Goal: Task Accomplishment & Management: Use online tool/utility

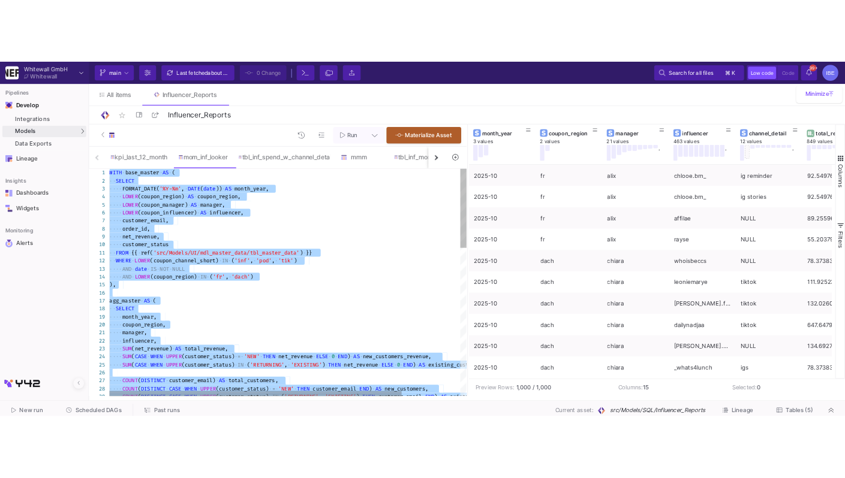
scroll to position [0, 133]
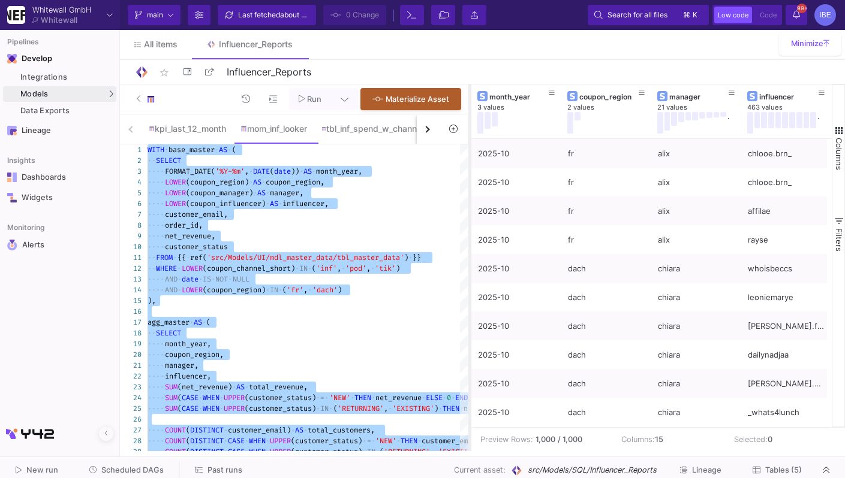
drag, startPoint x: 481, startPoint y: 224, endPoint x: 456, endPoint y: 227, distance: 25.4
click at [468, 227] on div at bounding box center [469, 268] width 3 height 367
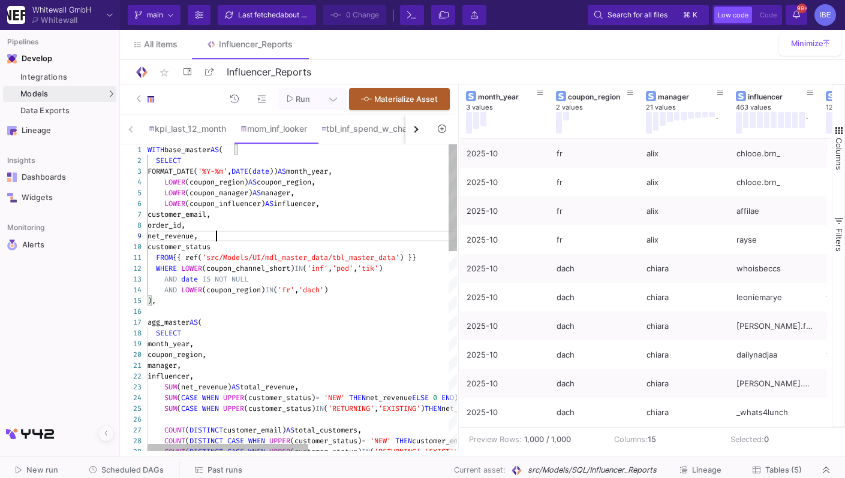
type textarea "WITH base_master AS ( SELECT FORMAT_DATE('%Y-%m', DATE(date)) AS month_year, LO…"
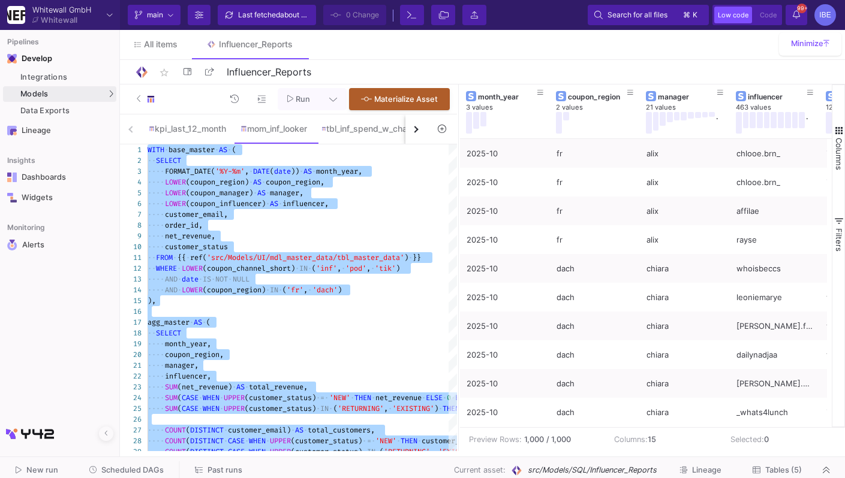
click at [327, 88] on div "Run Materialize Asset" at bounding box center [288, 100] width 337 height 30
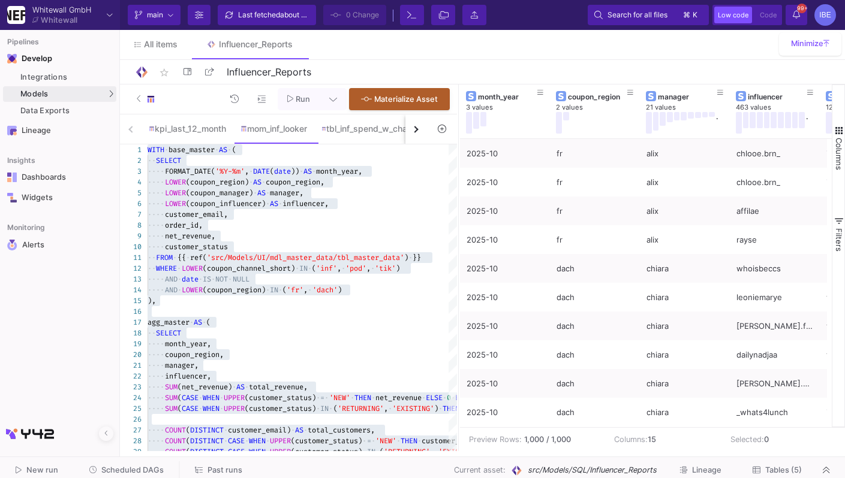
click at [332, 92] on button at bounding box center [333, 99] width 27 height 22
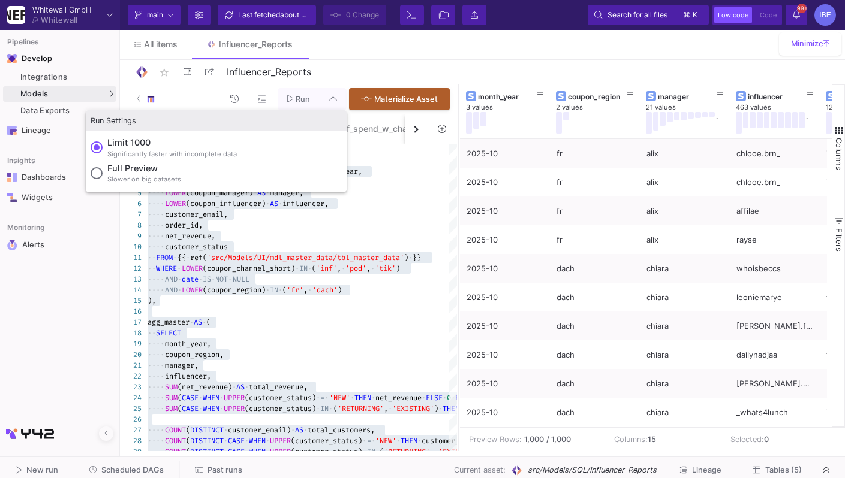
click at [204, 176] on label "Full preview Slower on big datasets" at bounding box center [216, 174] width 251 height 25
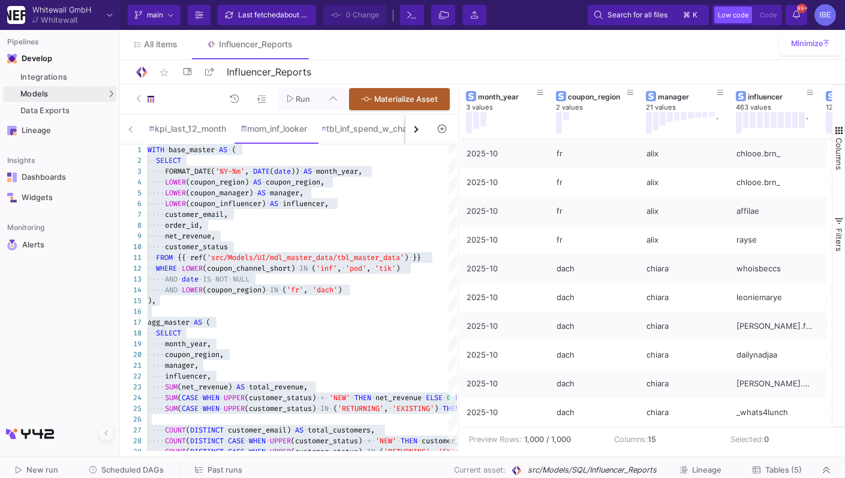
click at [103, 176] on input "Full preview Slower on big datasets" at bounding box center [97, 173] width 12 height 12
radio input "true"
click at [303, 92] on button "Run" at bounding box center [299, 99] width 43 height 22
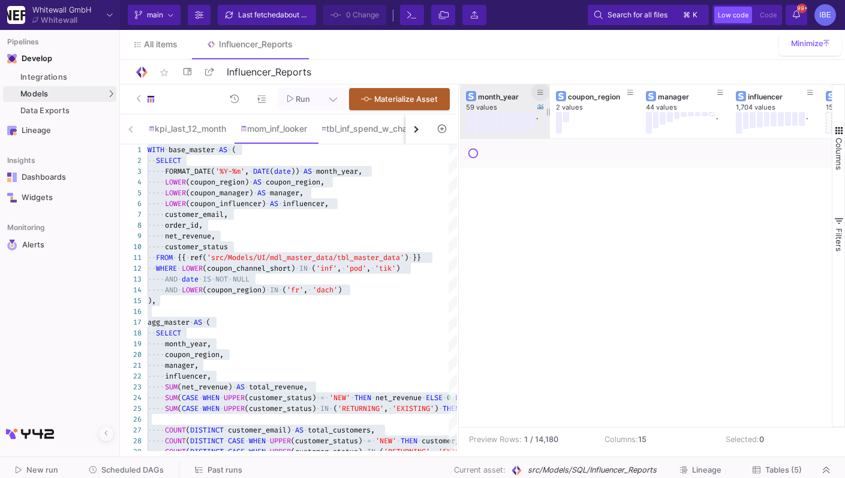
click at [541, 96] on fa-icon at bounding box center [540, 93] width 6 height 8
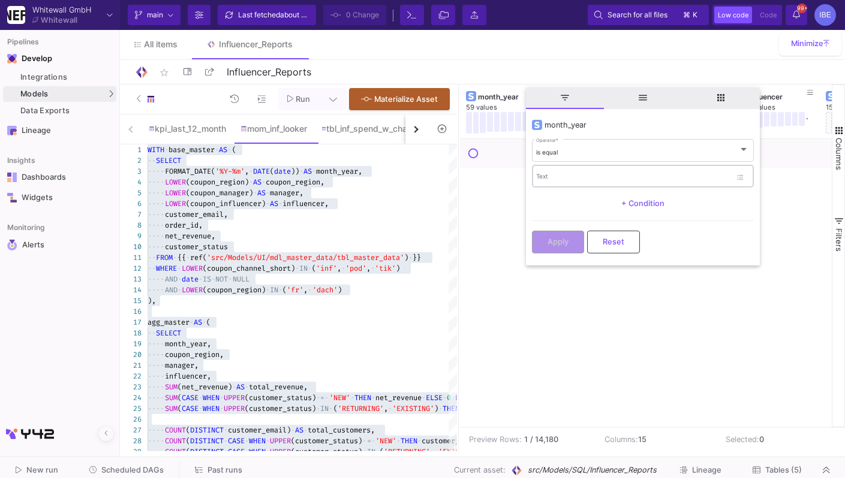
click at [552, 173] on div "Text" at bounding box center [633, 176] width 195 height 25
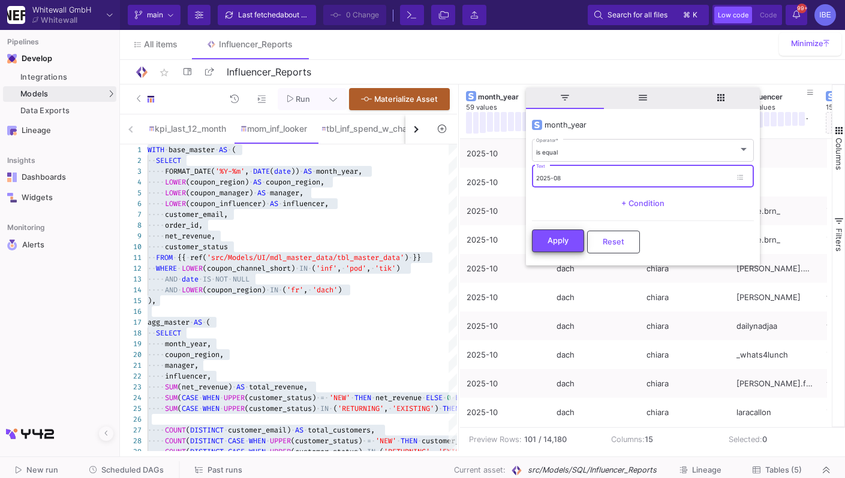
type input "2025-08"
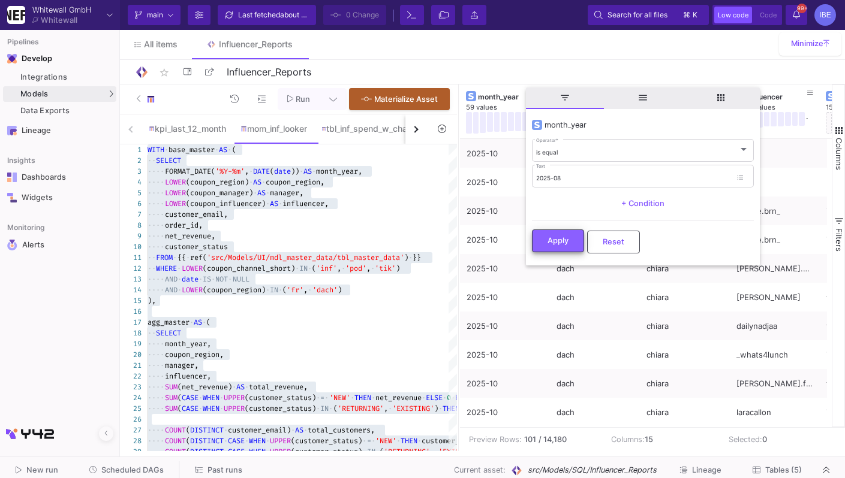
click at [538, 250] on button "Apply" at bounding box center [558, 241] width 52 height 23
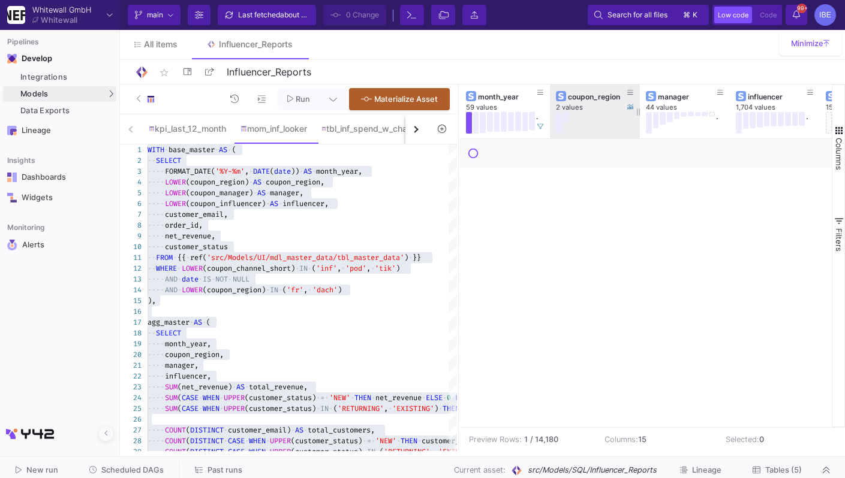
click at [559, 128] on button at bounding box center [559, 123] width 6 height 22
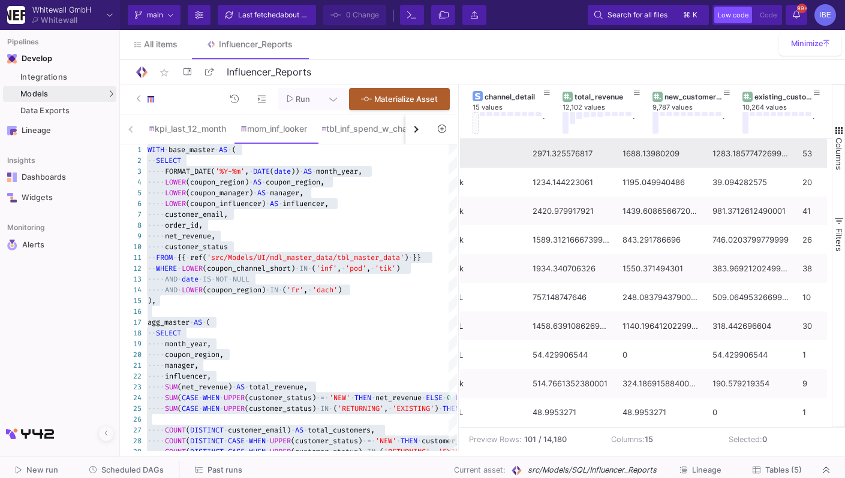
scroll to position [0, 0]
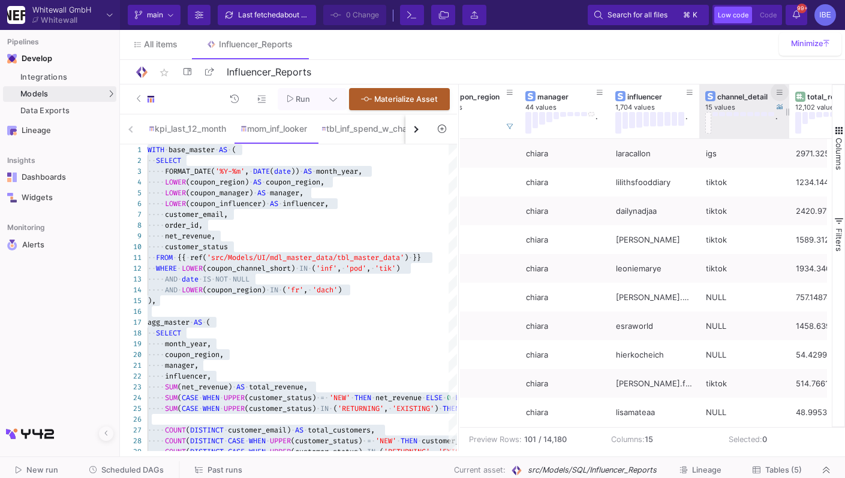
click at [781, 94] on icon at bounding box center [779, 92] width 6 height 7
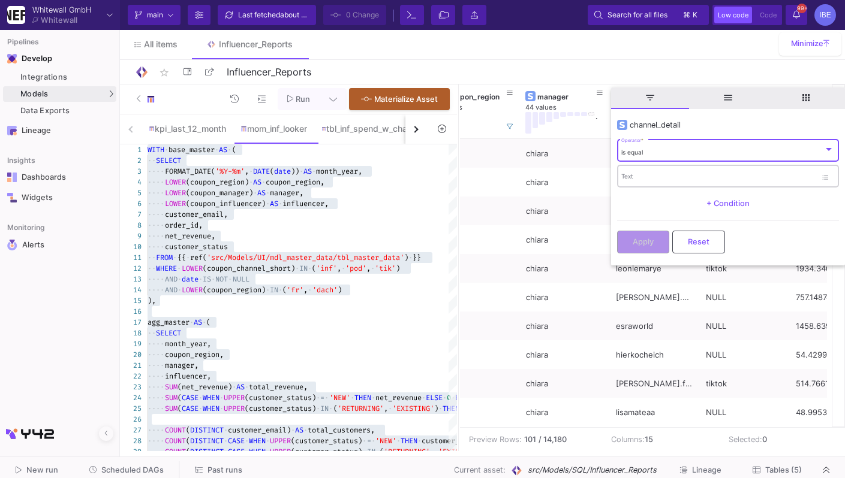
click at [732, 169] on div "Text" at bounding box center [718, 176] width 195 height 25
click at [724, 143] on div "is equal Operator *" at bounding box center [727, 150] width 213 height 25
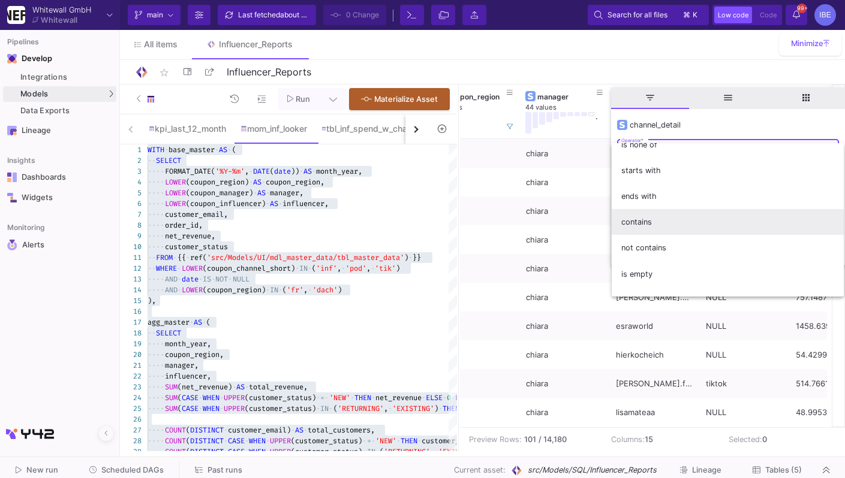
click at [686, 226] on span "contains" at bounding box center [727, 222] width 213 height 26
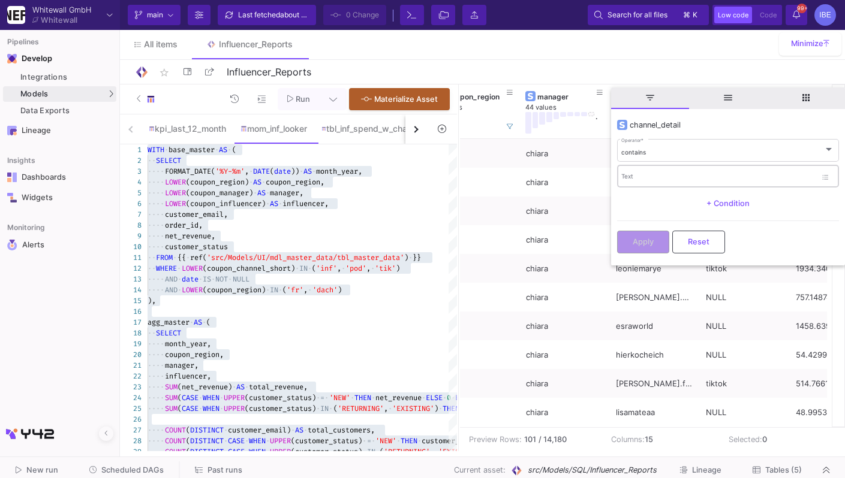
click at [676, 164] on div "Text" at bounding box center [718, 176] width 195 height 25
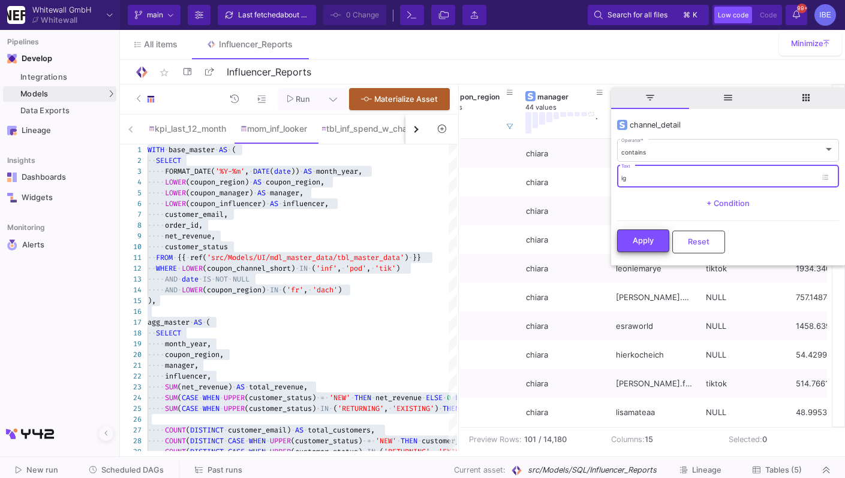
type input "ig"
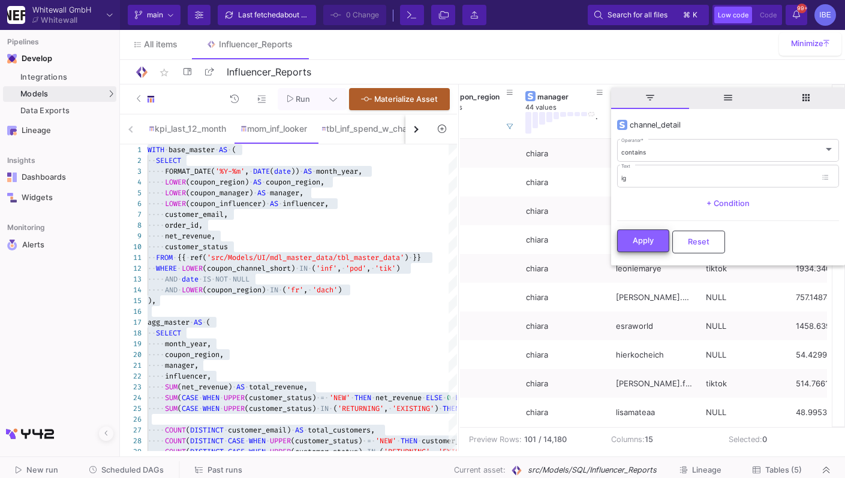
click at [648, 243] on span "Apply" at bounding box center [643, 240] width 21 height 9
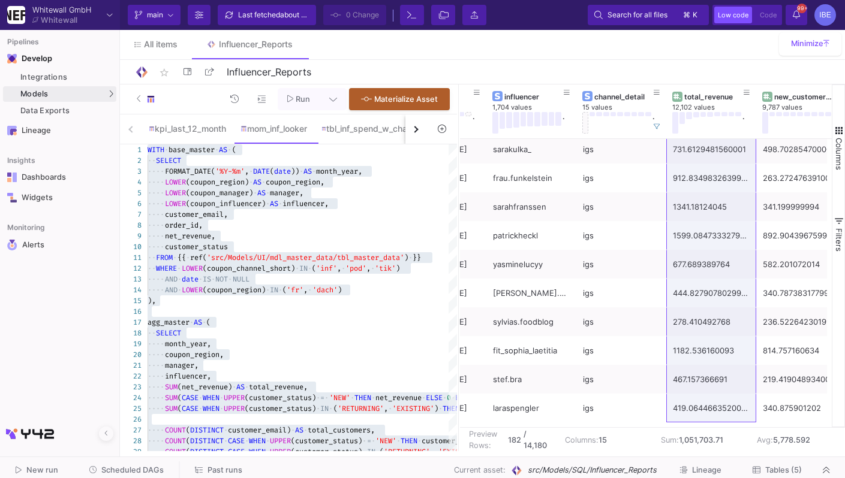
drag, startPoint x: 704, startPoint y: 150, endPoint x: 691, endPoint y: 427, distance: 277.3
click at [691, 427] on div "coupon_region 2 values total_revenue 12,102 values . channel_detail 15 values .…" at bounding box center [646, 256] width 372 height 343
